Goal: Book appointment/travel/reservation

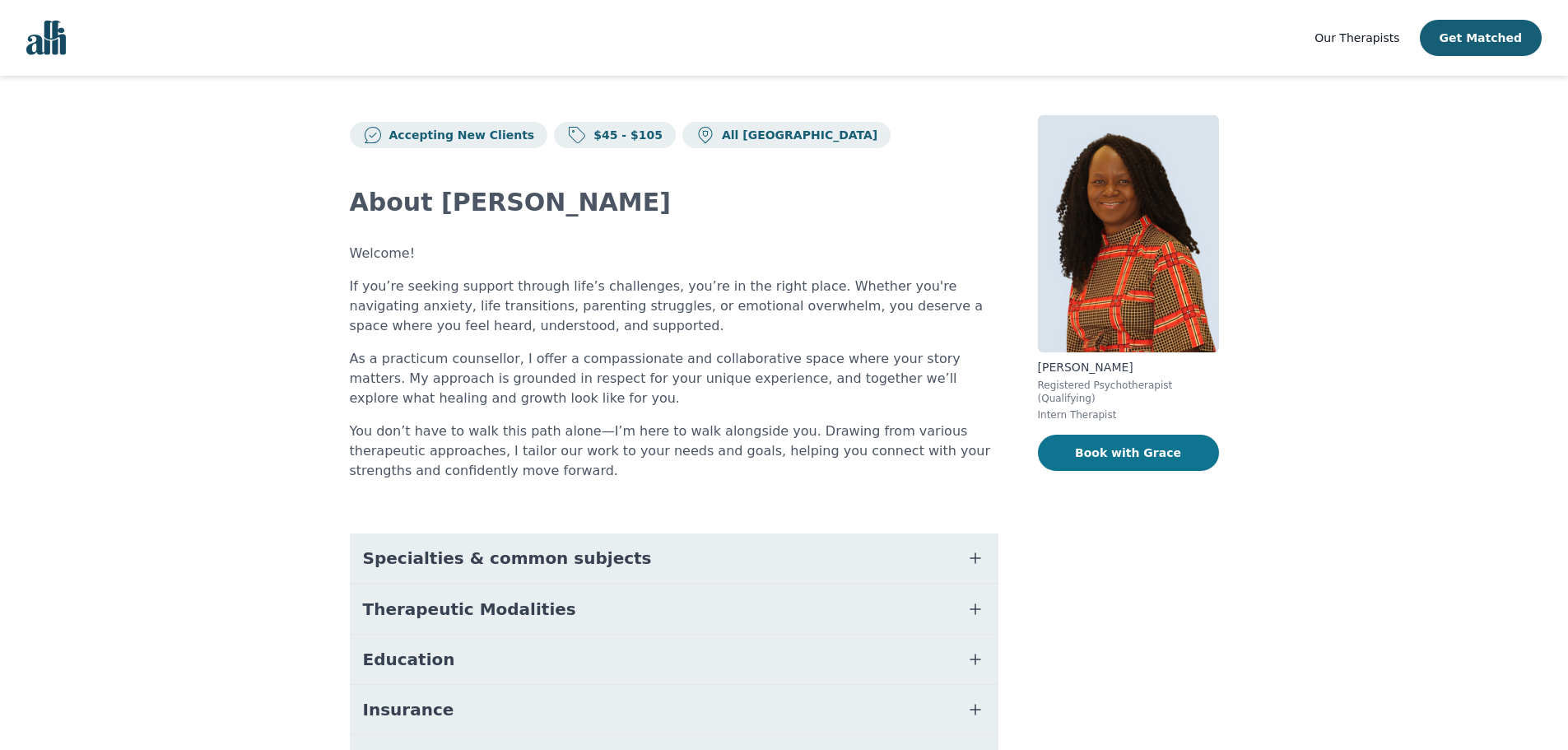
click at [1111, 439] on button "Book with Grace" at bounding box center [1129, 452] width 181 height 36
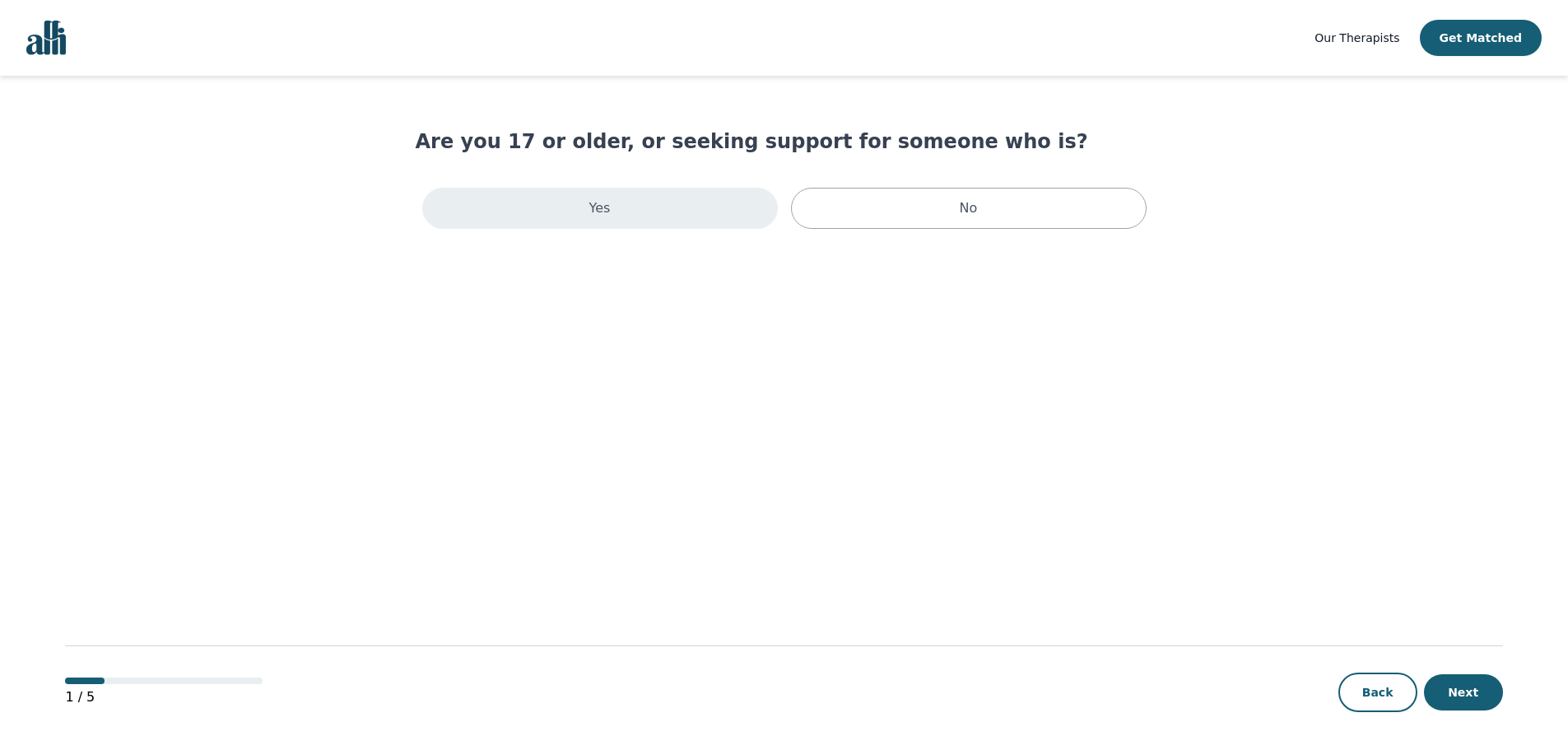
click at [636, 205] on div "Yes" at bounding box center [600, 209] width 356 height 41
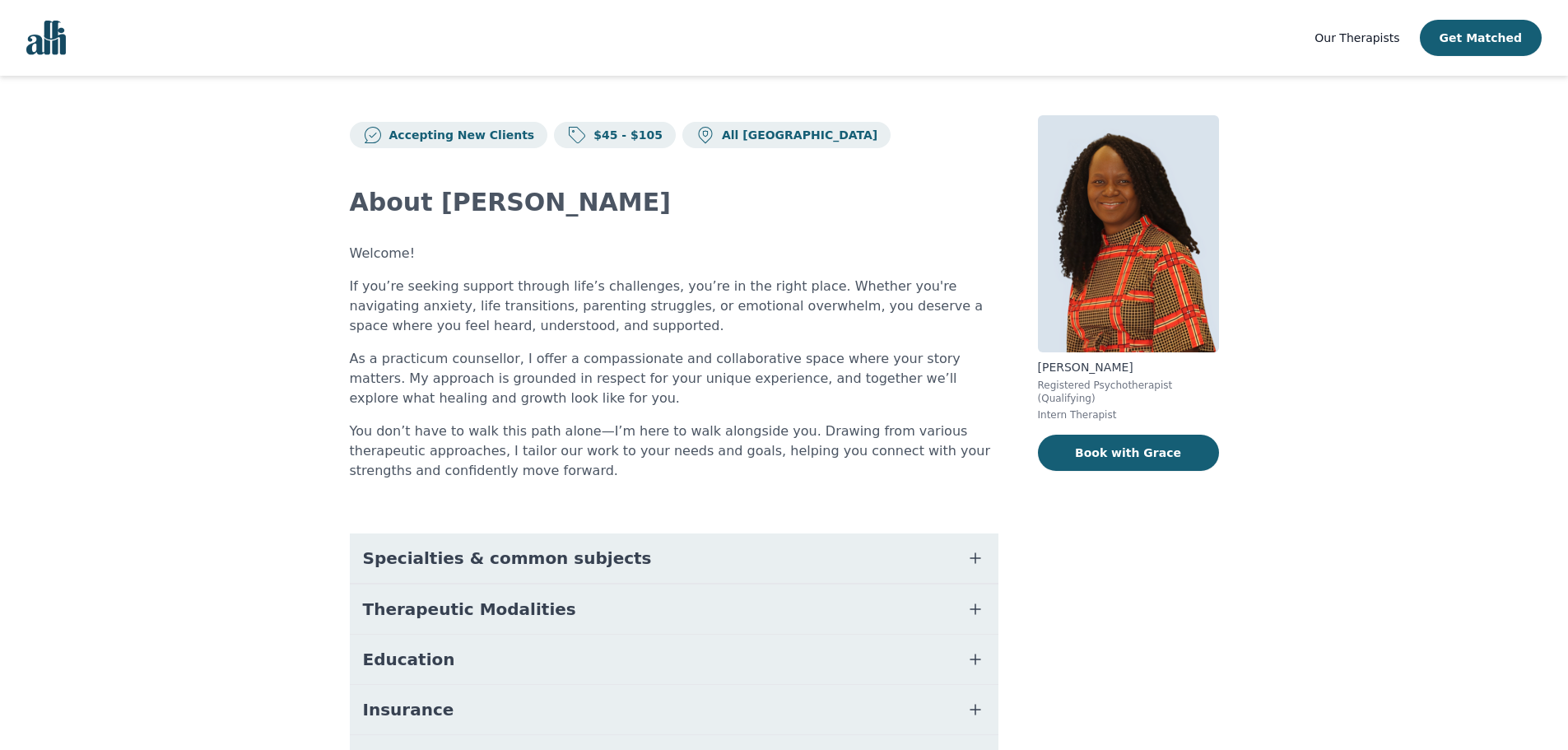
drag, startPoint x: 68, startPoint y: 3, endPoint x: 22, endPoint y: 47, distance: 63.7
click at [22, 47] on nav "Our Therapists Get Matched" at bounding box center [784, 38] width 1568 height 76
